Goal: Transaction & Acquisition: Purchase product/service

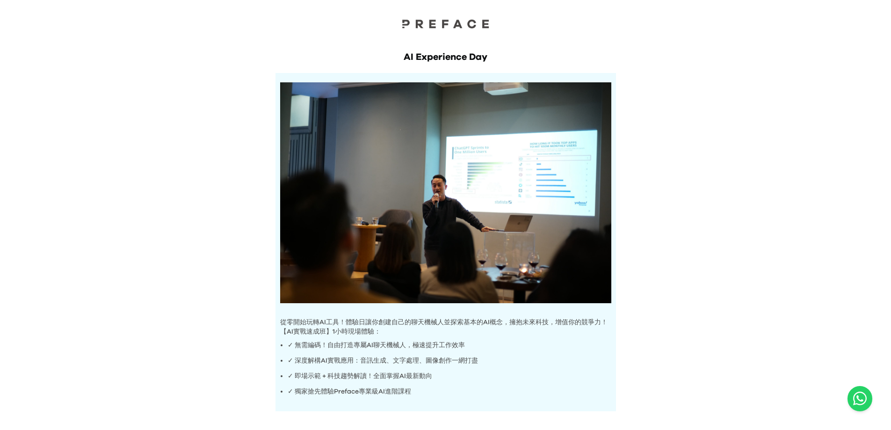
click at [445, 22] on img at bounding box center [446, 24] width 94 height 10
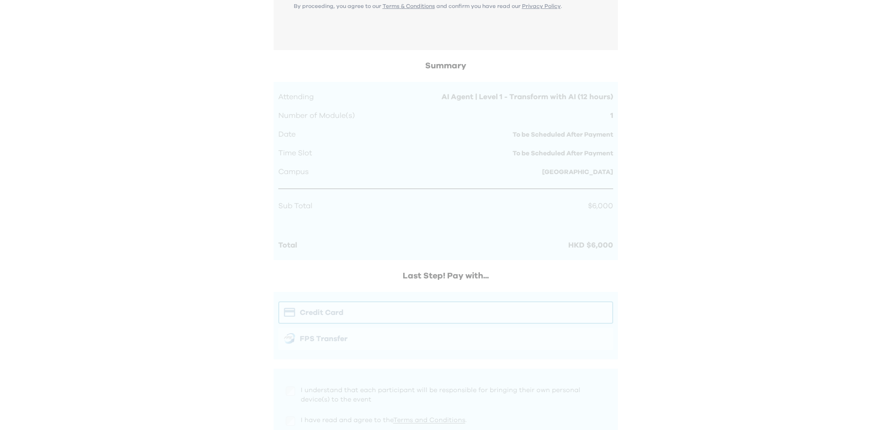
scroll to position [713, 0]
